Goal: Task Accomplishment & Management: Manage account settings

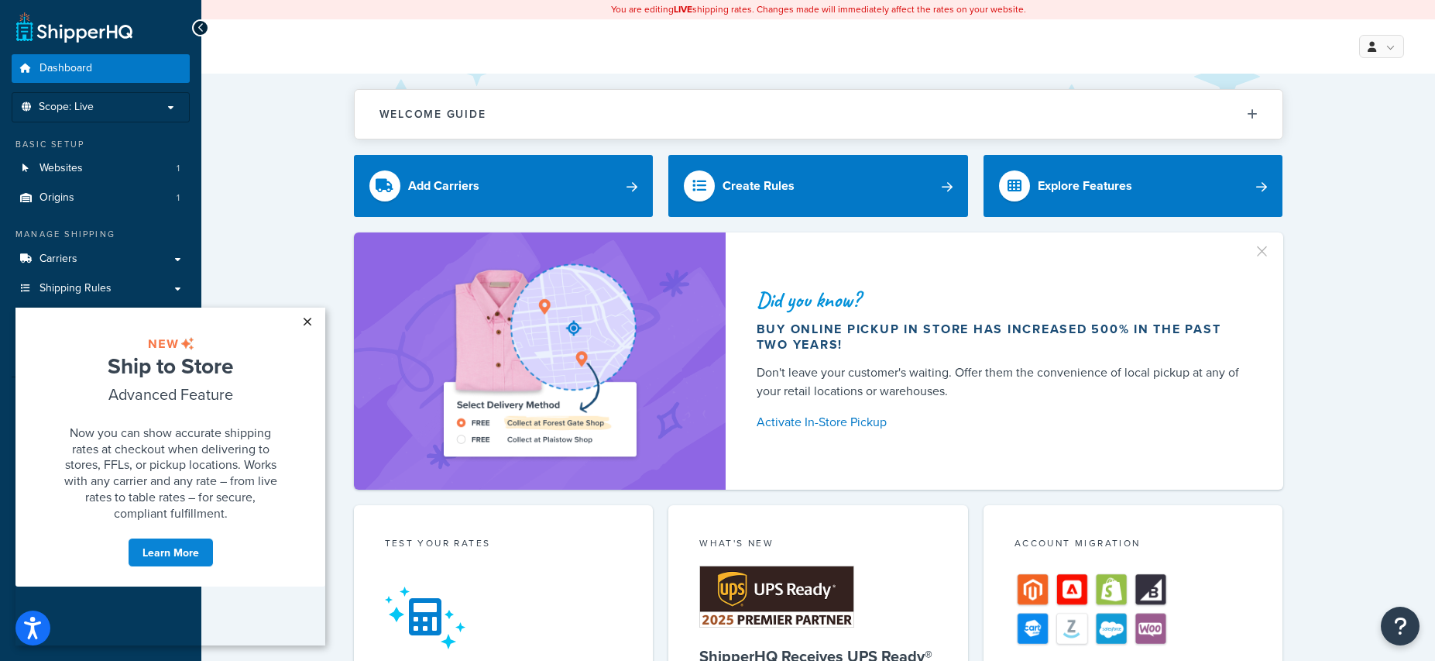
click at [306, 318] on link "×" at bounding box center [307, 322] width 27 height 28
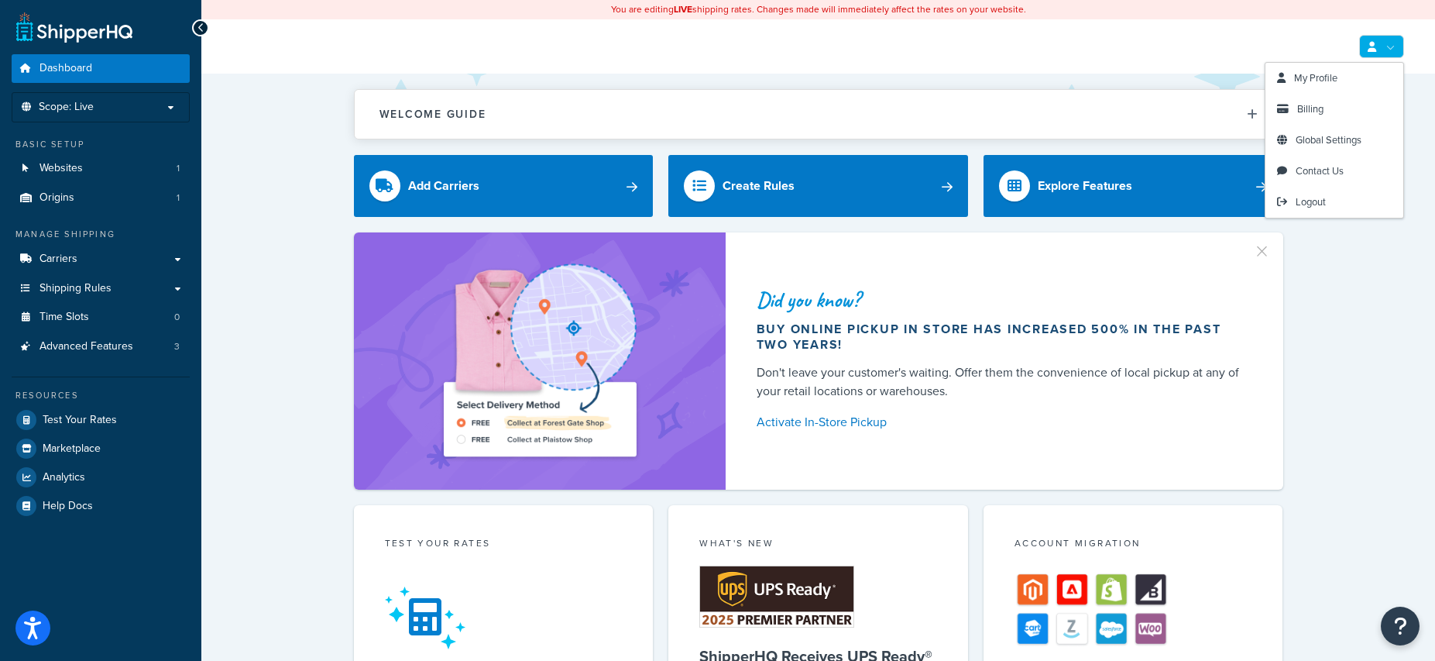
click at [1397, 52] on link at bounding box center [1381, 46] width 45 height 23
click at [1332, 111] on link "Billing" at bounding box center [1335, 109] width 138 height 31
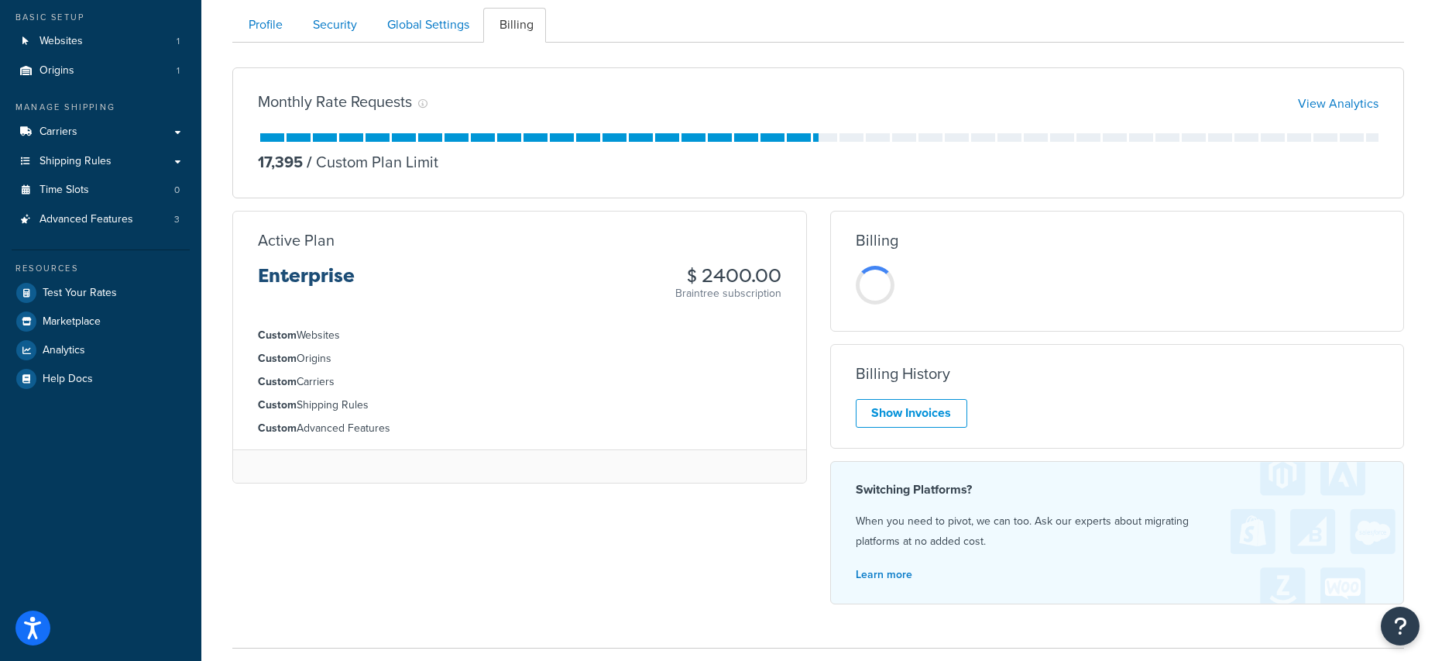
scroll to position [183, 0]
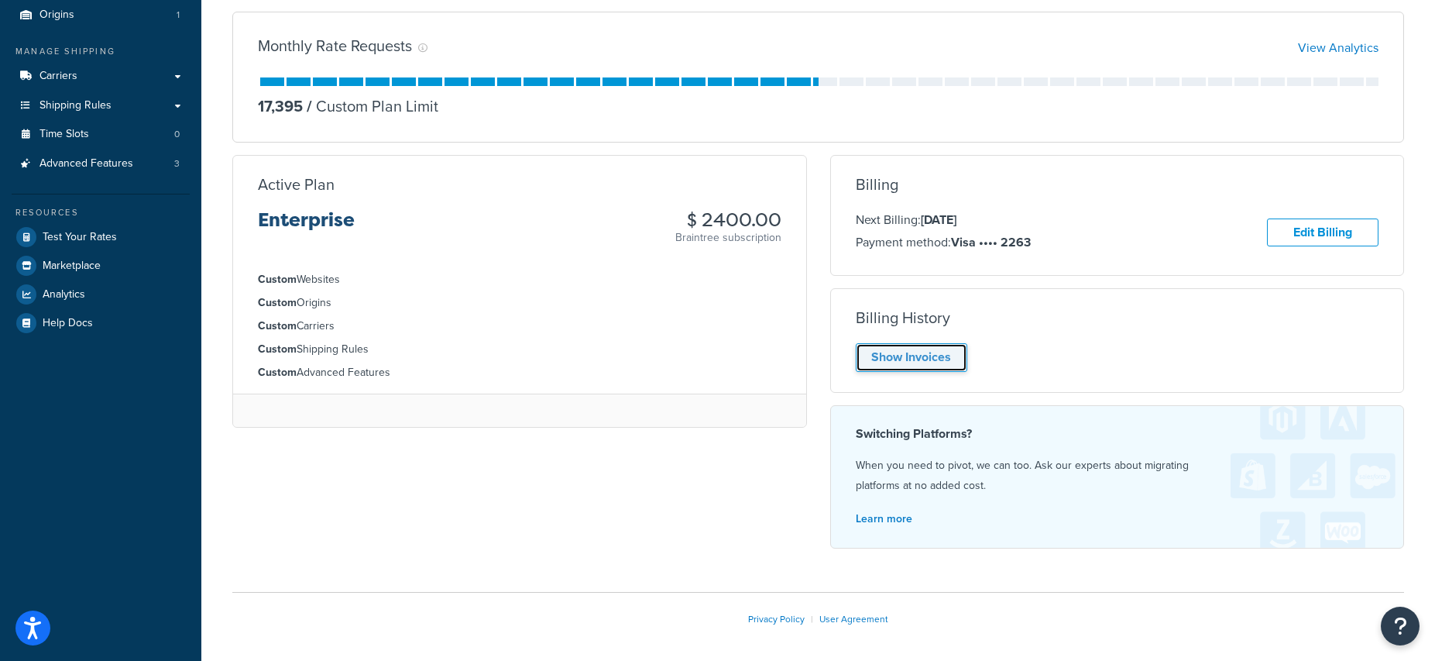
click at [917, 358] on link "Show Invoices" at bounding box center [912, 357] width 112 height 29
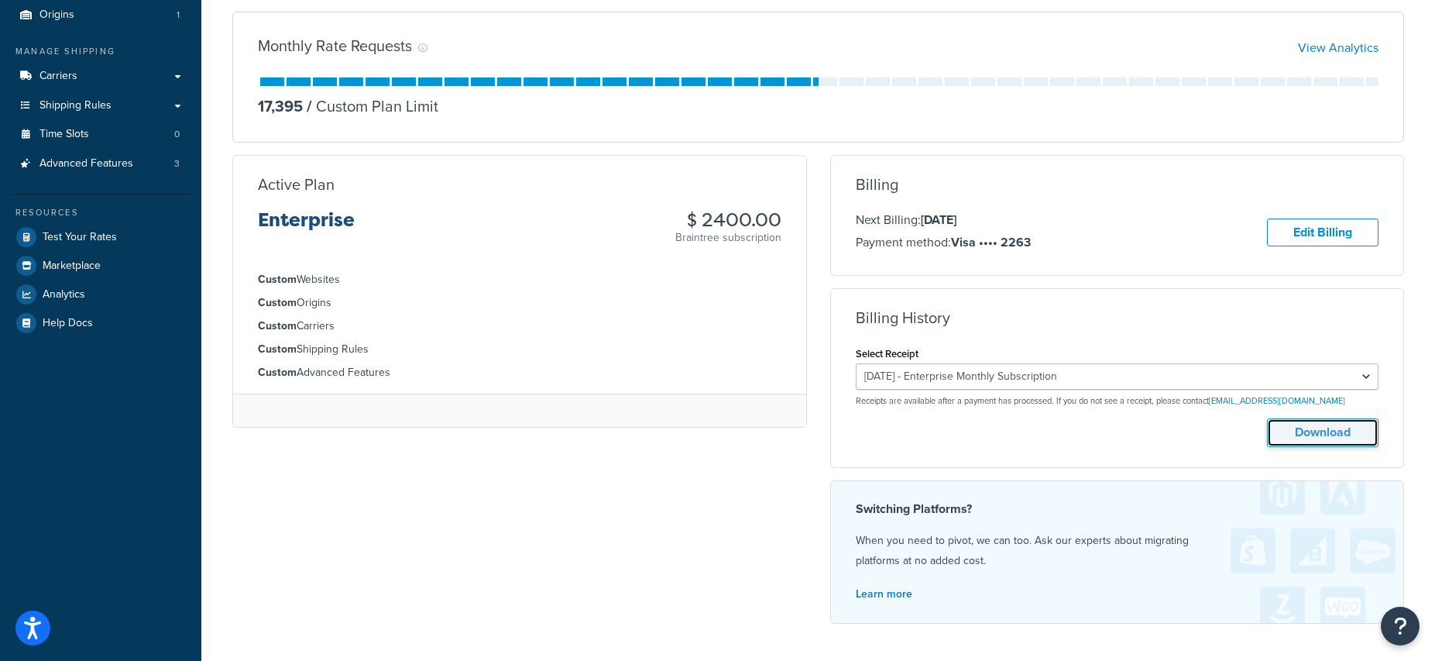
click at [1328, 431] on button "Download" at bounding box center [1323, 432] width 112 height 29
